Goal: Task Accomplishment & Management: Complete application form

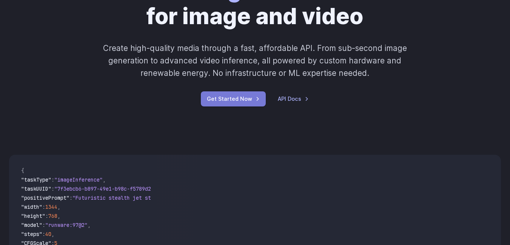
click at [247, 100] on link "Get Started Now" at bounding box center [233, 98] width 65 height 15
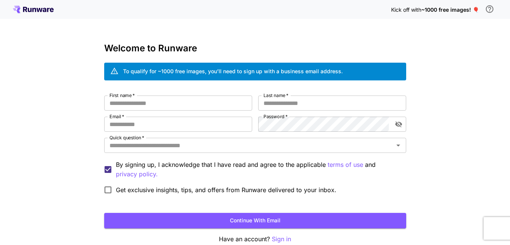
scroll to position [39, 0]
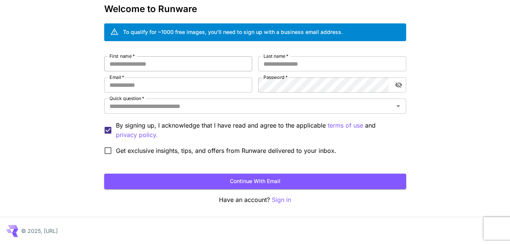
click at [161, 67] on input "First name   *" at bounding box center [178, 63] width 148 height 15
click at [335, 68] on input "Last name   *" at bounding box center [332, 63] width 148 height 15
click at [327, 136] on p "By signing up, I acknowledge that I have read and agree to the applicable terms…" at bounding box center [258, 130] width 284 height 19
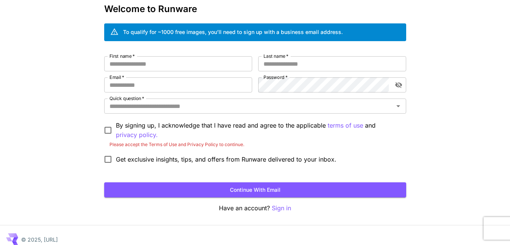
click at [95, 132] on div "Kick off with ~1000 free images! 🎈 Welcome to Runware To qualify for ~1000 free…" at bounding box center [255, 107] width 510 height 293
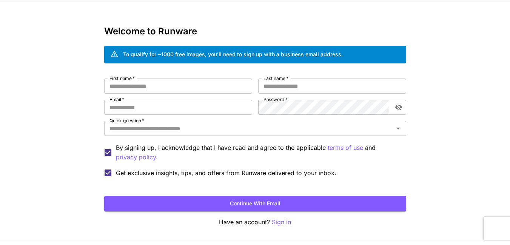
scroll to position [0, 0]
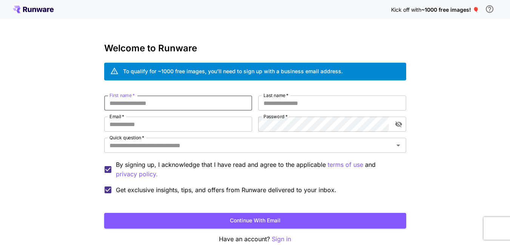
click at [187, 101] on input "First name   *" at bounding box center [178, 103] width 148 height 15
